Goal: Task Accomplishment & Management: Use online tool/utility

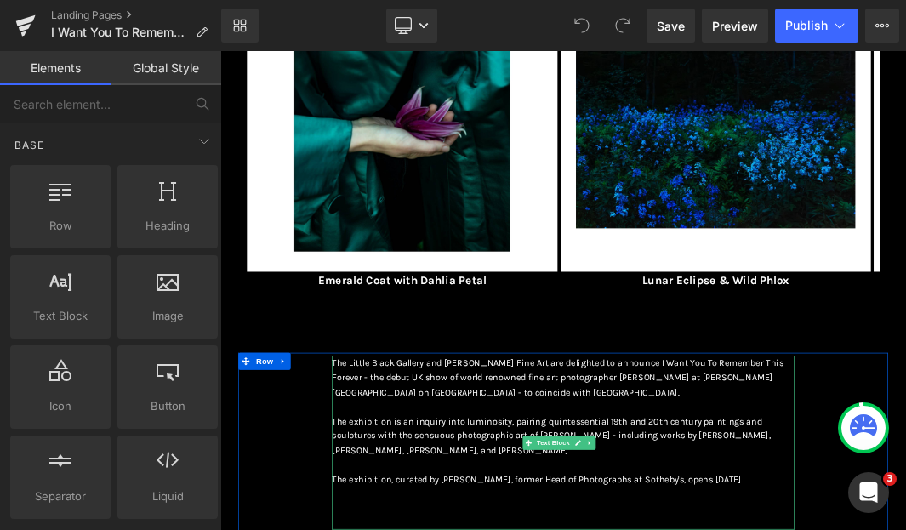
scroll to position [455, 0]
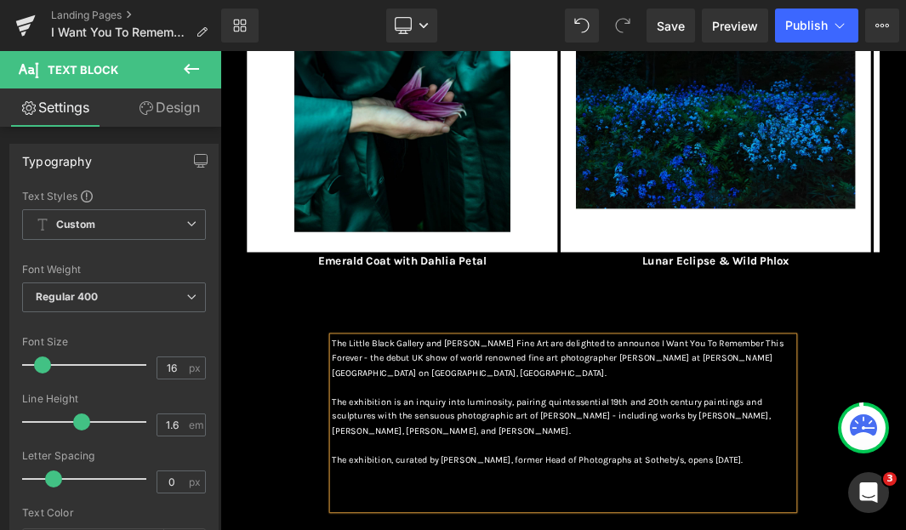
scroll to position [488, 0]
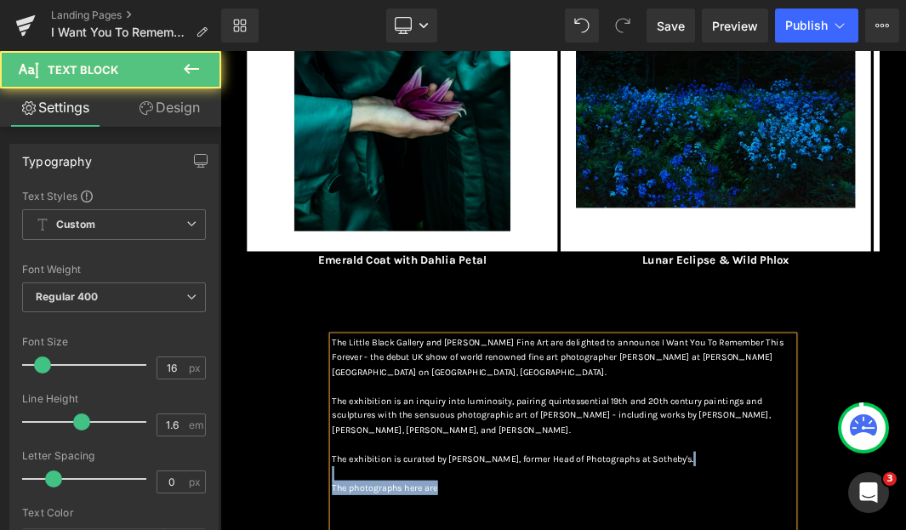
drag, startPoint x: 566, startPoint y: 706, endPoint x: 523, endPoint y: 691, distance: 45.2
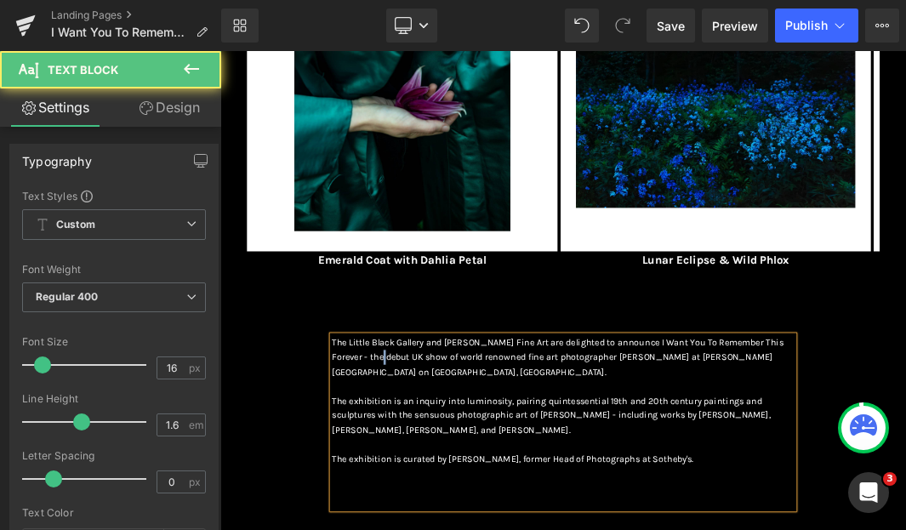
drag, startPoint x: 472, startPoint y: 513, endPoint x: 483, endPoint y: 513, distance: 11.1
click at [483, 513] on span "The Little Black Gallery and [PERSON_NAME] Fine Art are delighted to announce I…" at bounding box center [727, 511] width 678 height 60
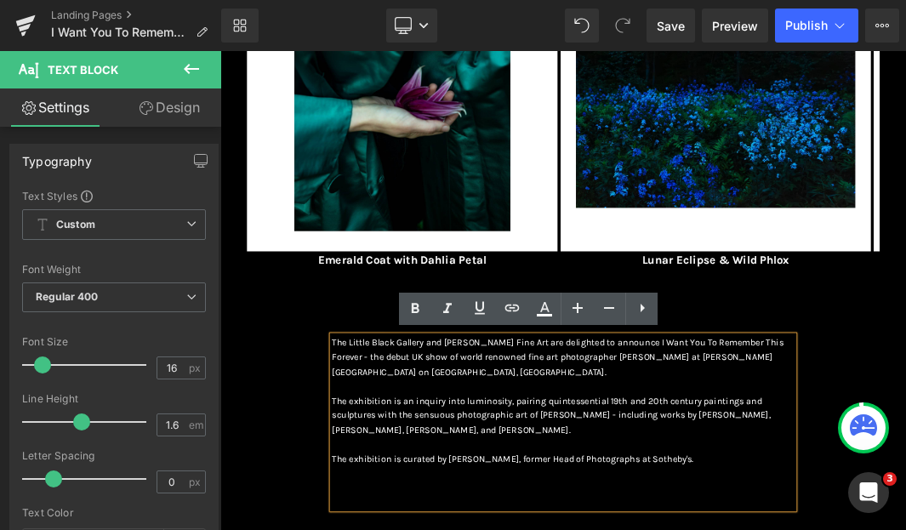
click at [558, 529] on p "The Little Black Gallery and [PERSON_NAME] Fine Art are delighted to announce I…" at bounding box center [735, 511] width 694 height 66
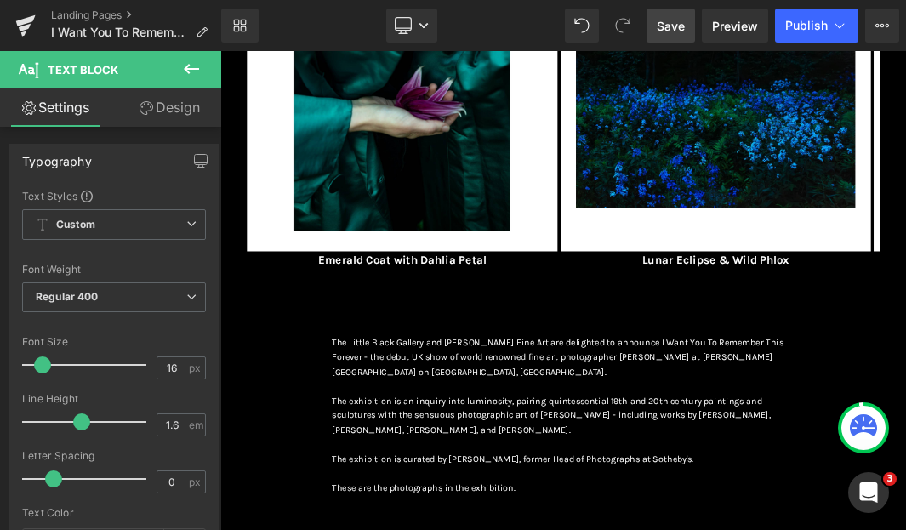
click at [675, 26] on span "Save" at bounding box center [671, 26] width 28 height 18
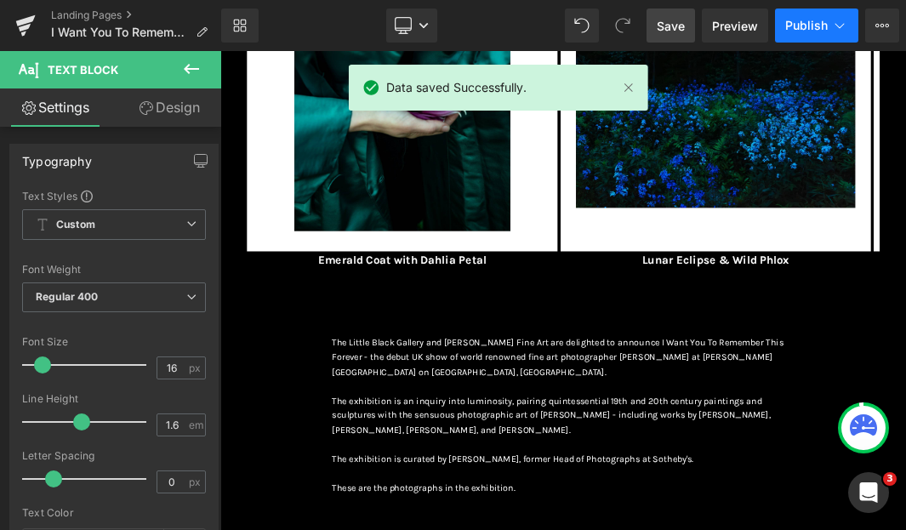
click at [806, 20] on span "Publish" at bounding box center [806, 26] width 43 height 14
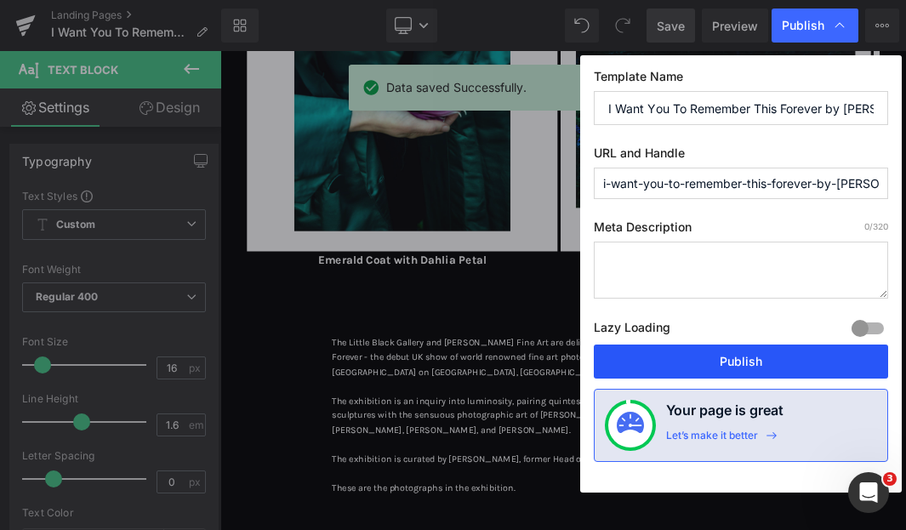
click at [759, 357] on button "Publish" at bounding box center [741, 362] width 294 height 34
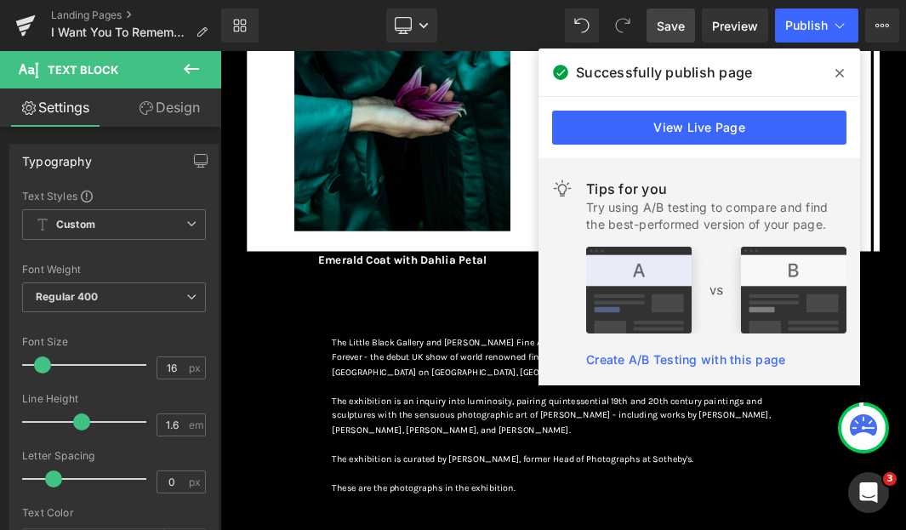
click at [839, 69] on icon at bounding box center [840, 73] width 9 height 14
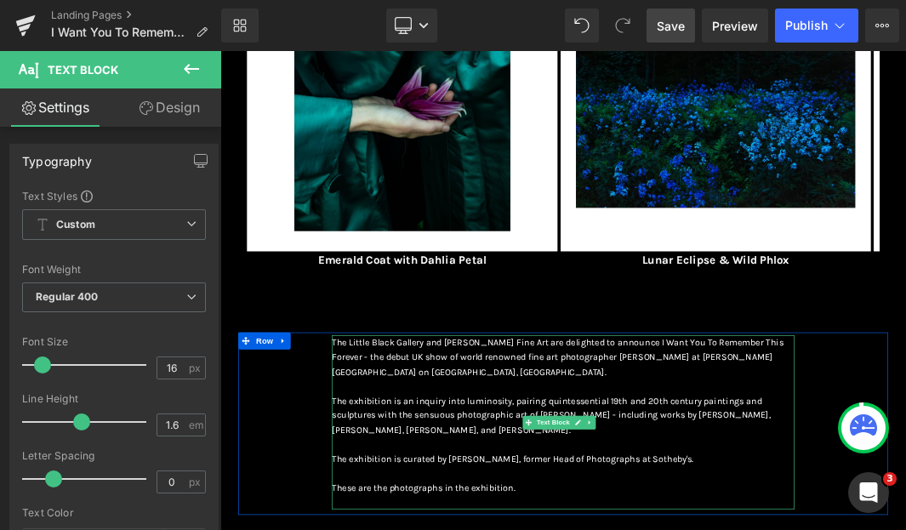
click at [597, 529] on p "The Little Black Gallery and [PERSON_NAME] Fine Art are delighted to announce I…" at bounding box center [735, 511] width 694 height 66
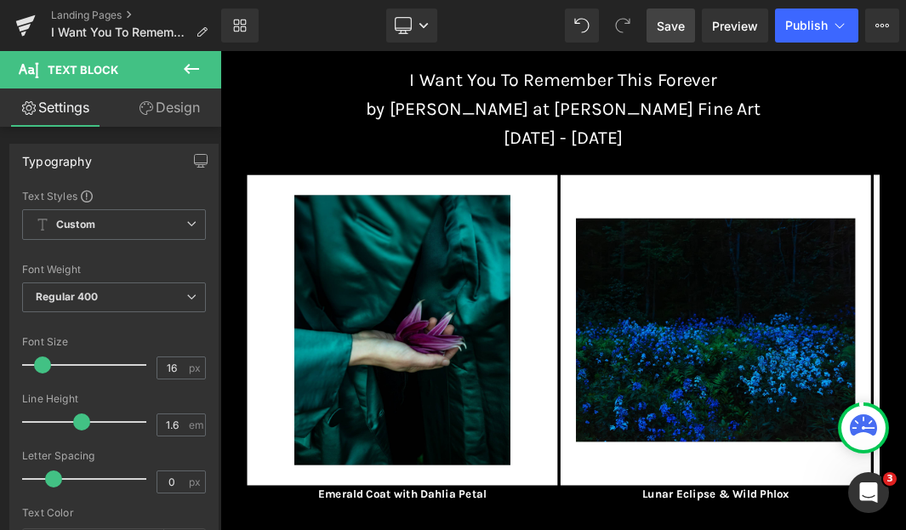
scroll to position [123, 0]
